Goal: Task Accomplishment & Management: Manage account settings

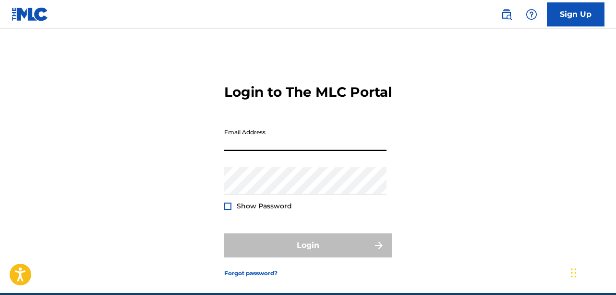
click at [242, 151] on input "Email Address" at bounding box center [305, 136] width 162 height 27
type input "@"
type input "[EMAIL_ADDRESS][DOMAIN_NAME]"
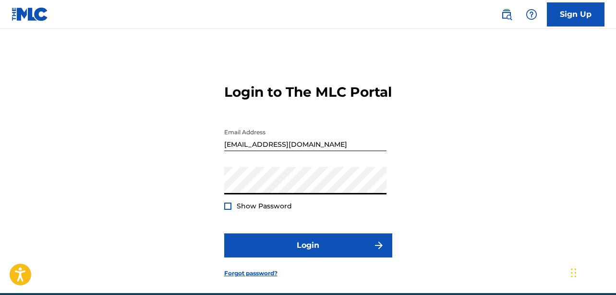
click at [224, 233] on button "Login" at bounding box center [308, 245] width 168 height 24
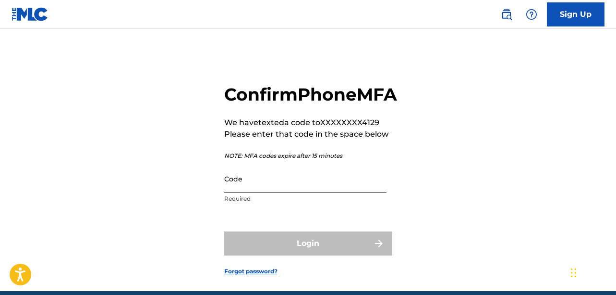
click at [255, 192] on input "Code" at bounding box center [305, 178] width 162 height 27
click at [261, 192] on input "Code" at bounding box center [305, 178] width 162 height 27
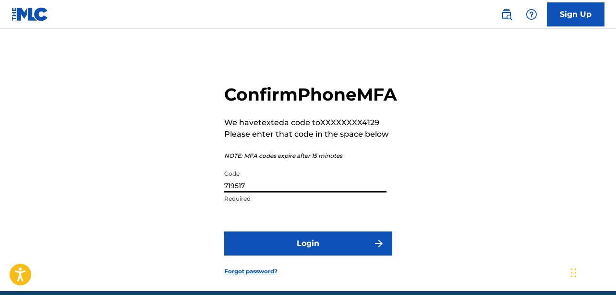
type input "719517"
click at [224, 231] on button "Login" at bounding box center [308, 243] width 168 height 24
